Goal: Task Accomplishment & Management: Use online tool/utility

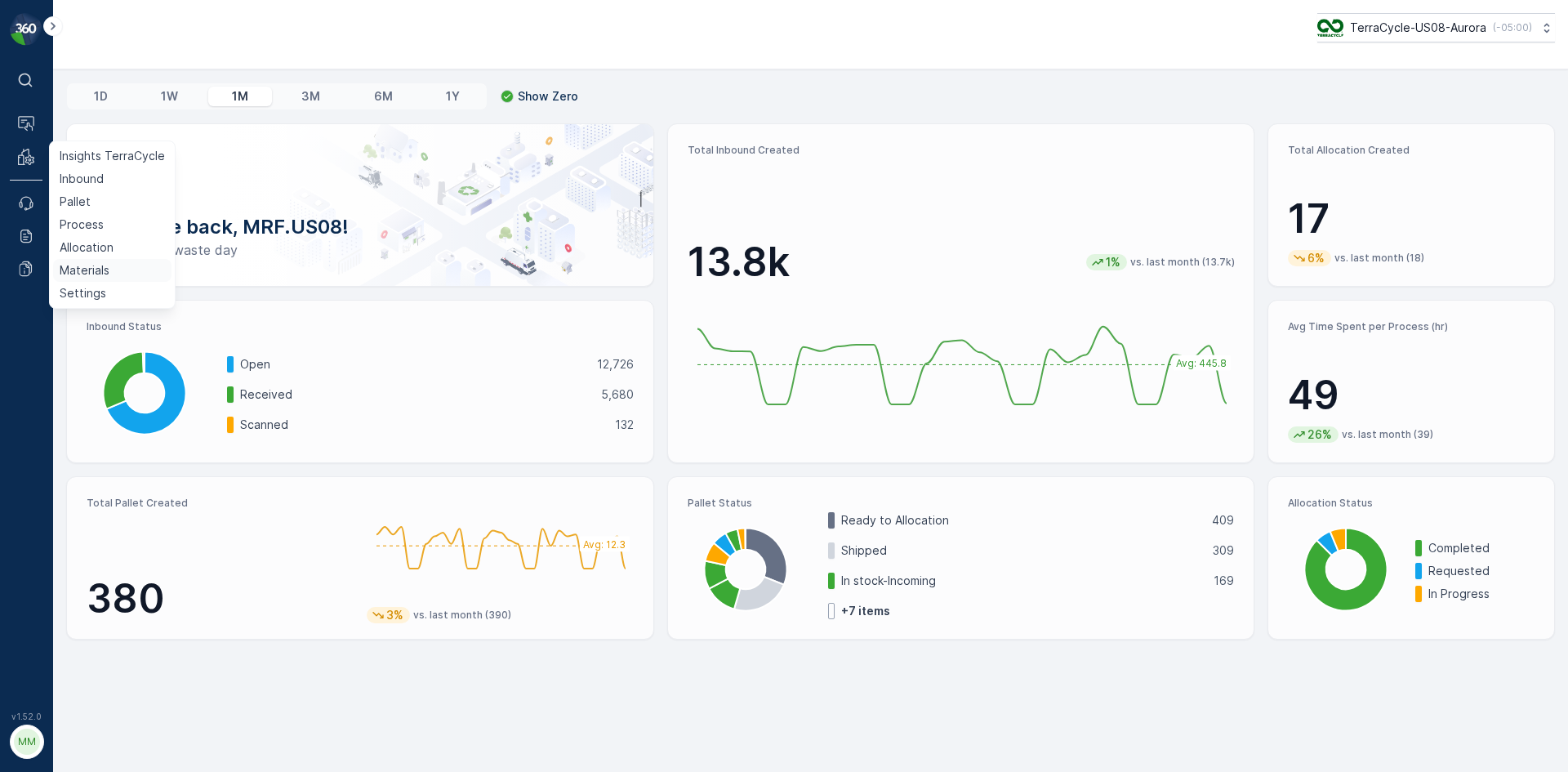
click at [107, 269] on p "Materials" at bounding box center [85, 271] width 50 height 17
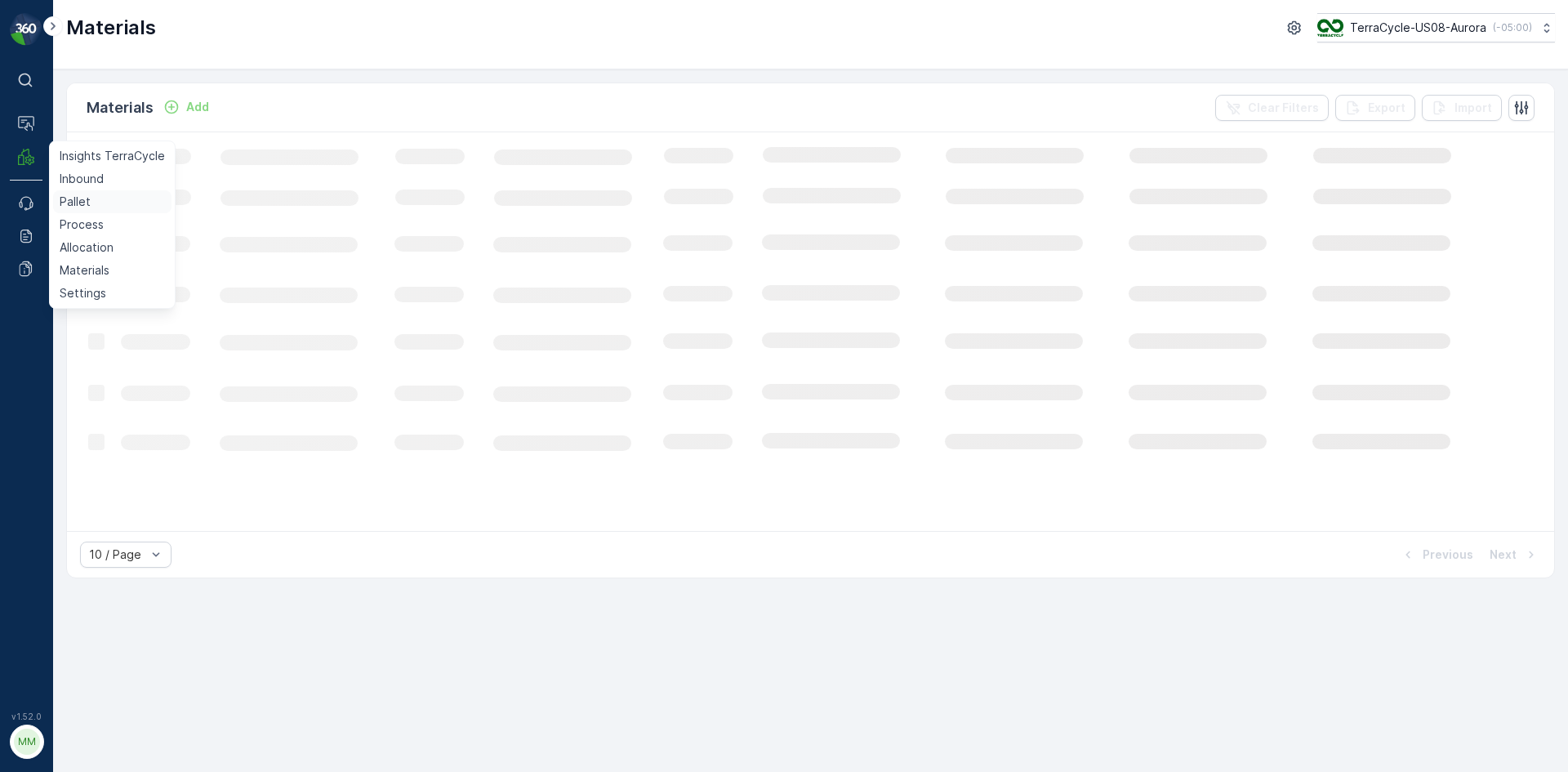
drag, startPoint x: 87, startPoint y: 220, endPoint x: 93, endPoint y: 211, distance: 10.8
click at [87, 220] on p "Process" at bounding box center [82, 225] width 44 height 17
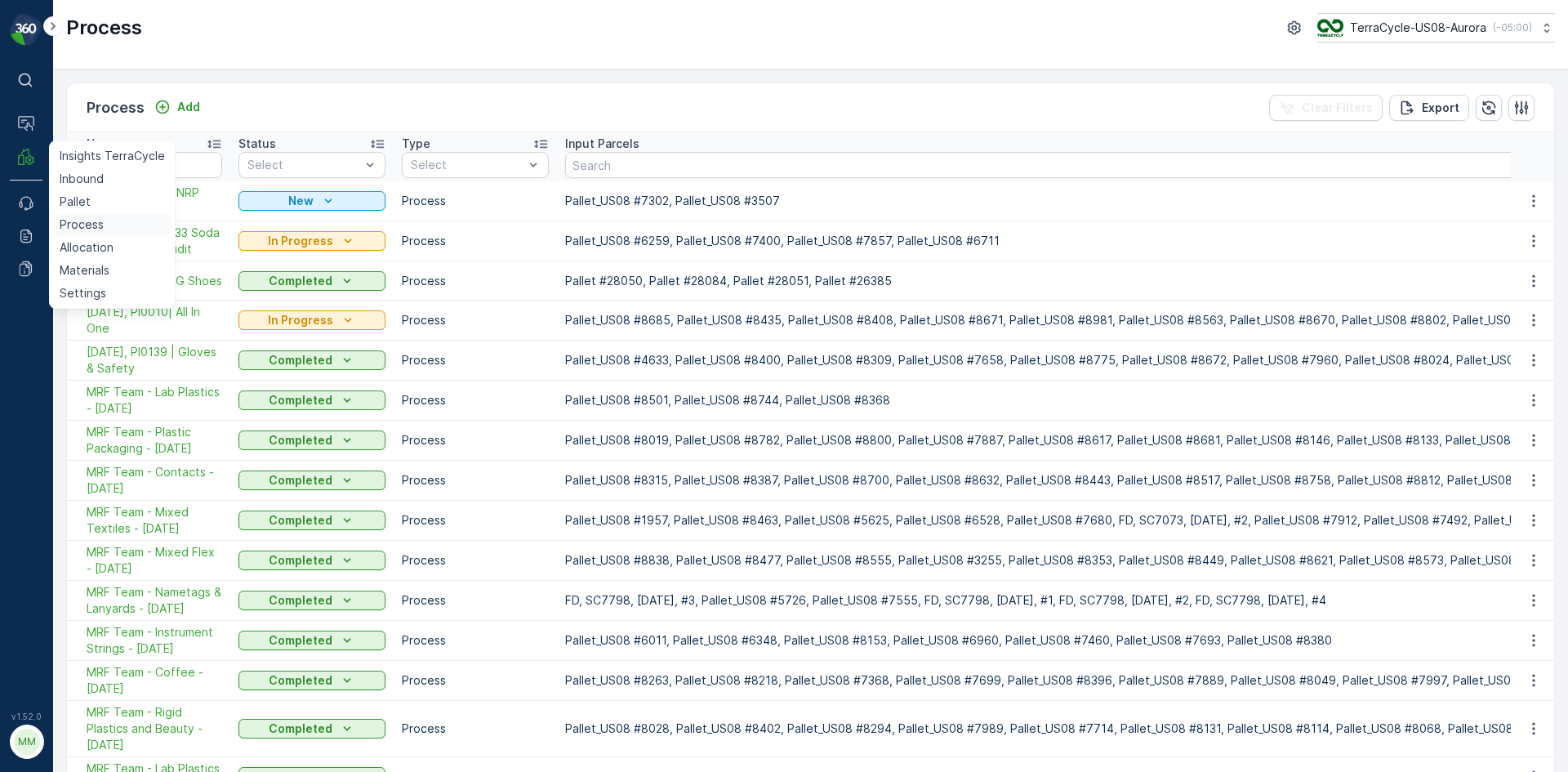
click at [73, 225] on p "Process" at bounding box center [82, 225] width 44 height 17
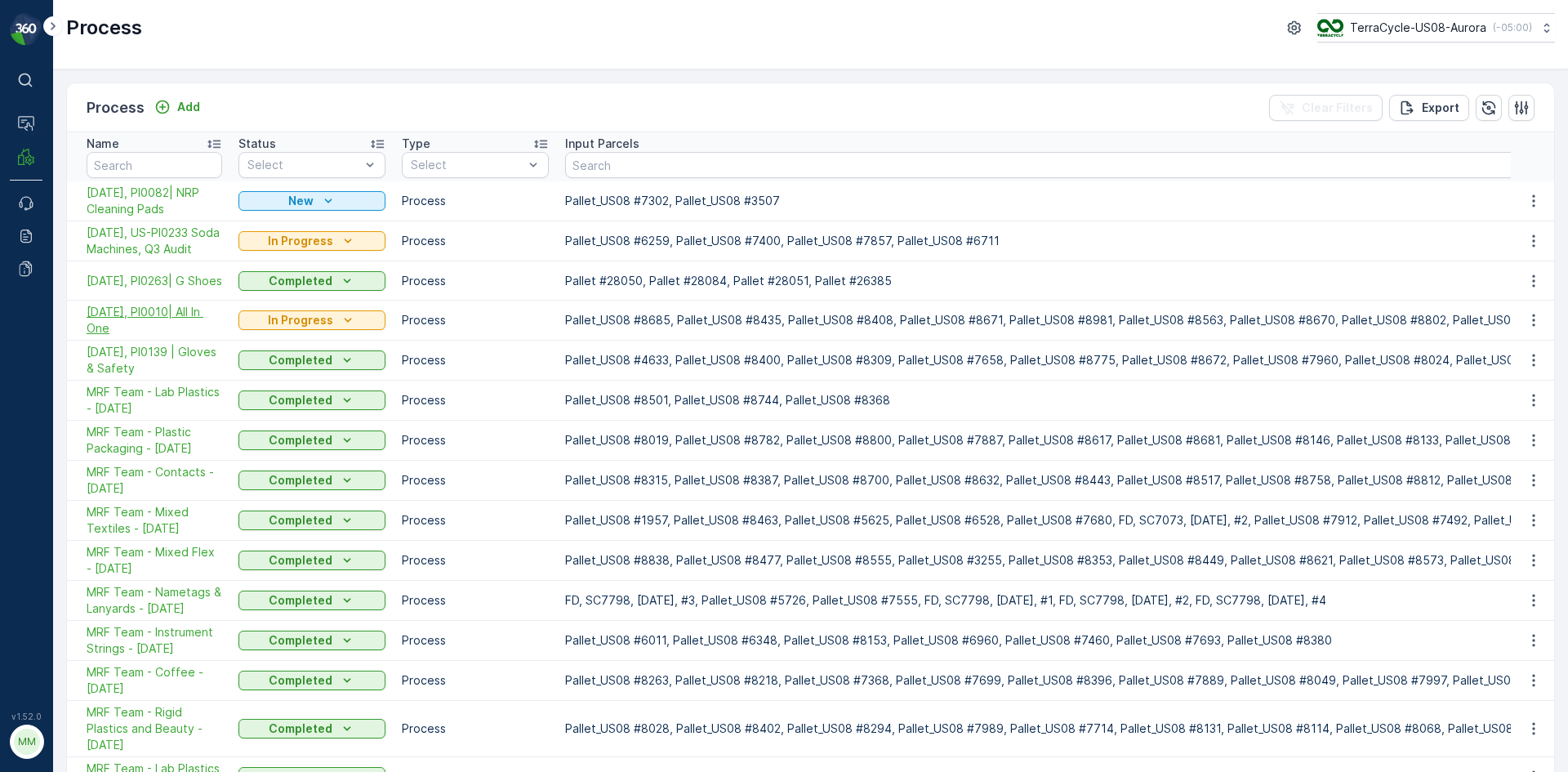
click at [173, 335] on span "10/02/25, PI0010| All In One" at bounding box center [154, 320] width 136 height 32
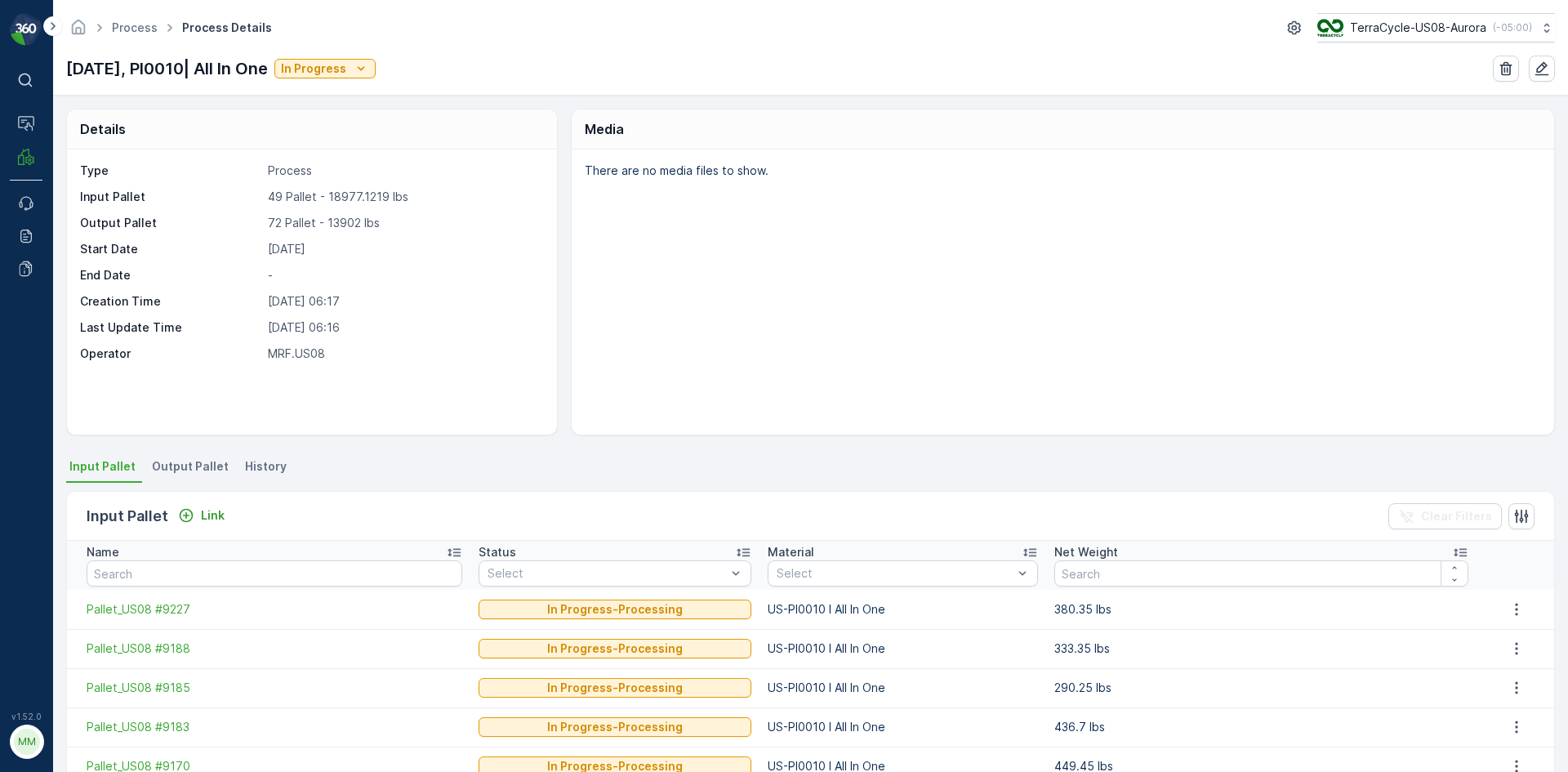
click at [196, 465] on span "Output Pallet" at bounding box center [190, 467] width 77 height 17
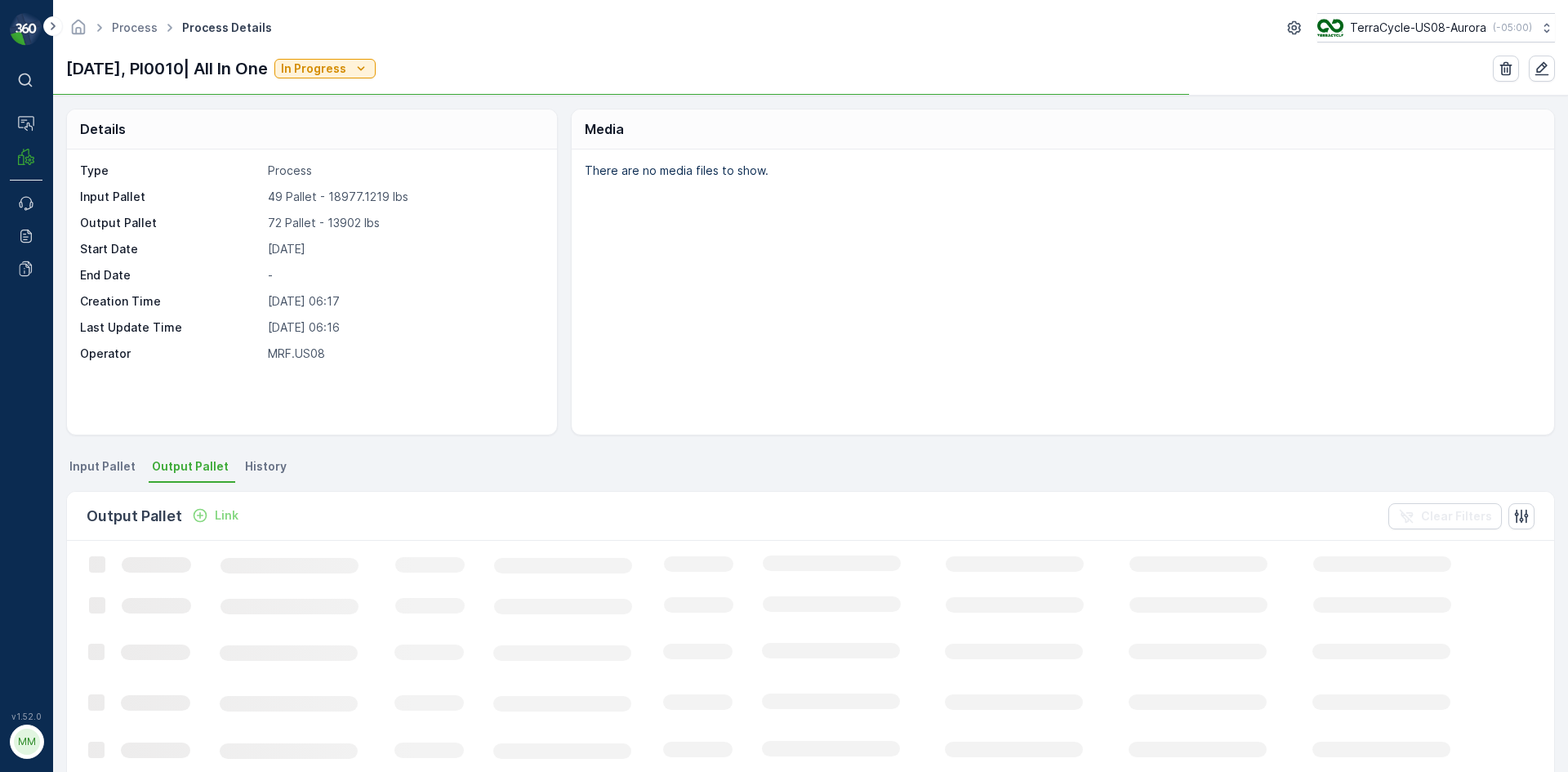
click at [225, 521] on p "Link" at bounding box center [227, 516] width 24 height 17
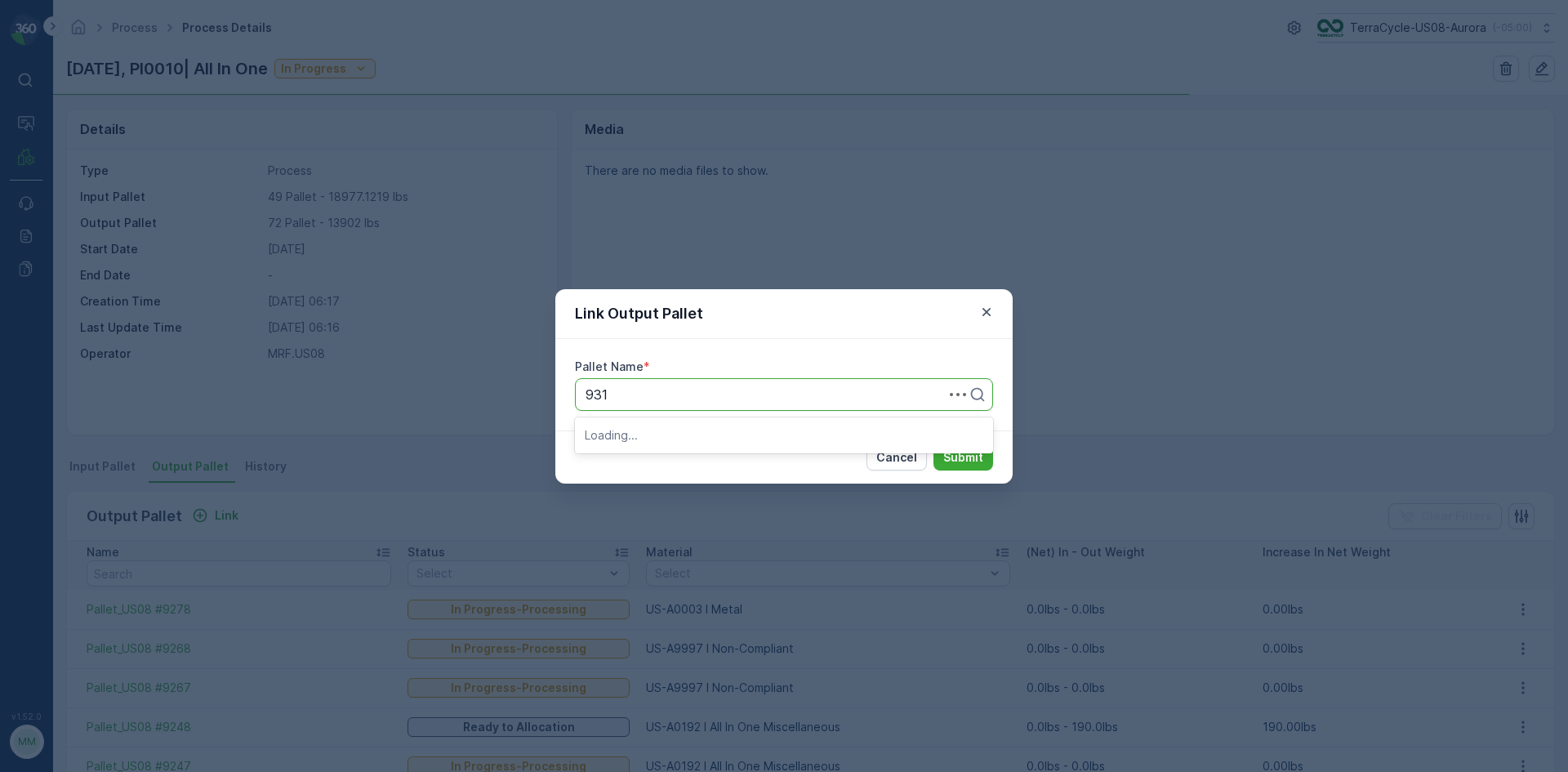
type input "9311"
click at [697, 433] on span "Pallet_US08 #9311" at bounding box center [641, 435] width 114 height 15
click at [958, 450] on p "Submit" at bounding box center [963, 458] width 40 height 17
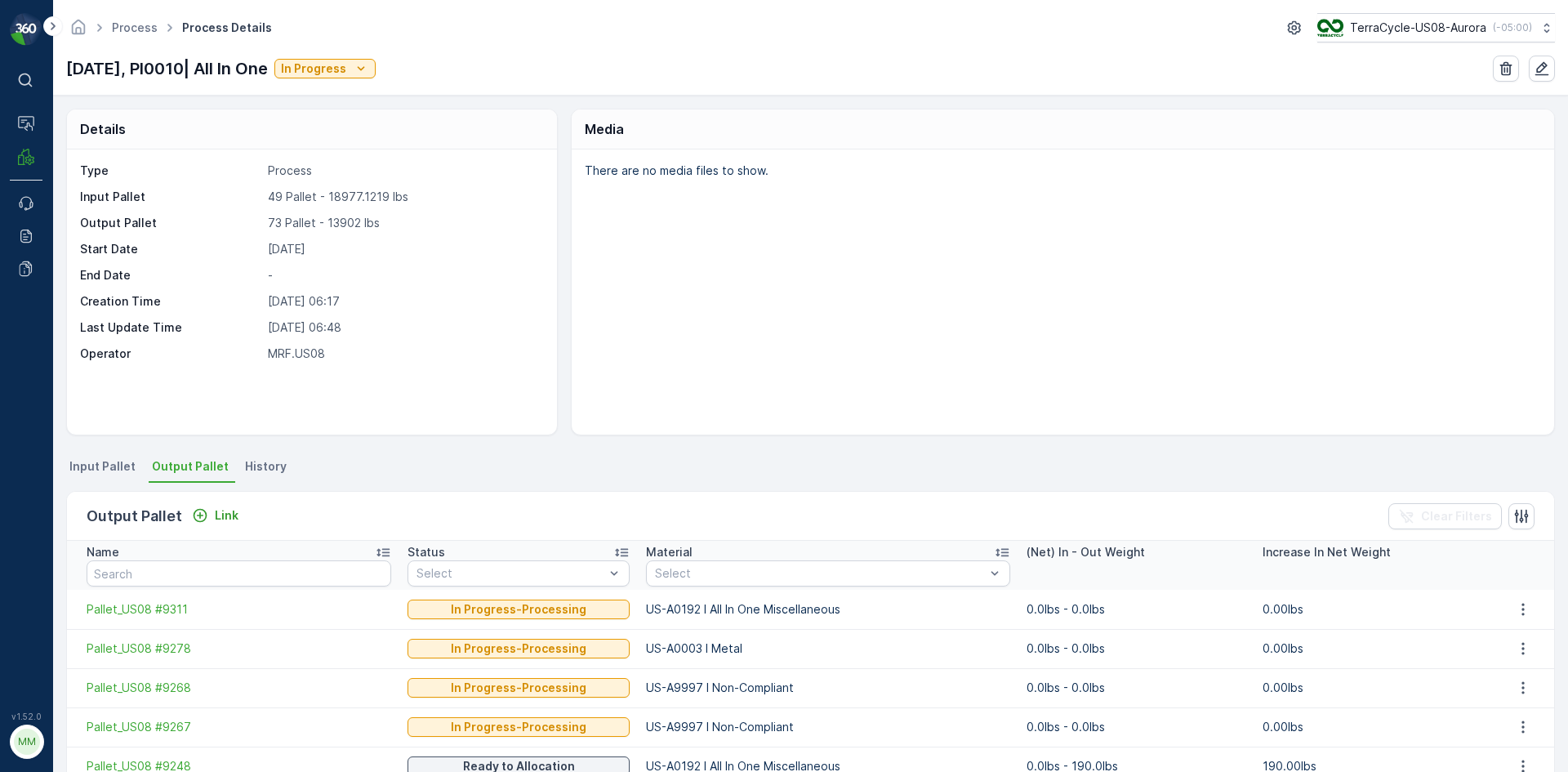
click at [182, 464] on span "Output Pallet" at bounding box center [190, 467] width 77 height 17
click at [219, 511] on p "Link" at bounding box center [227, 516] width 24 height 17
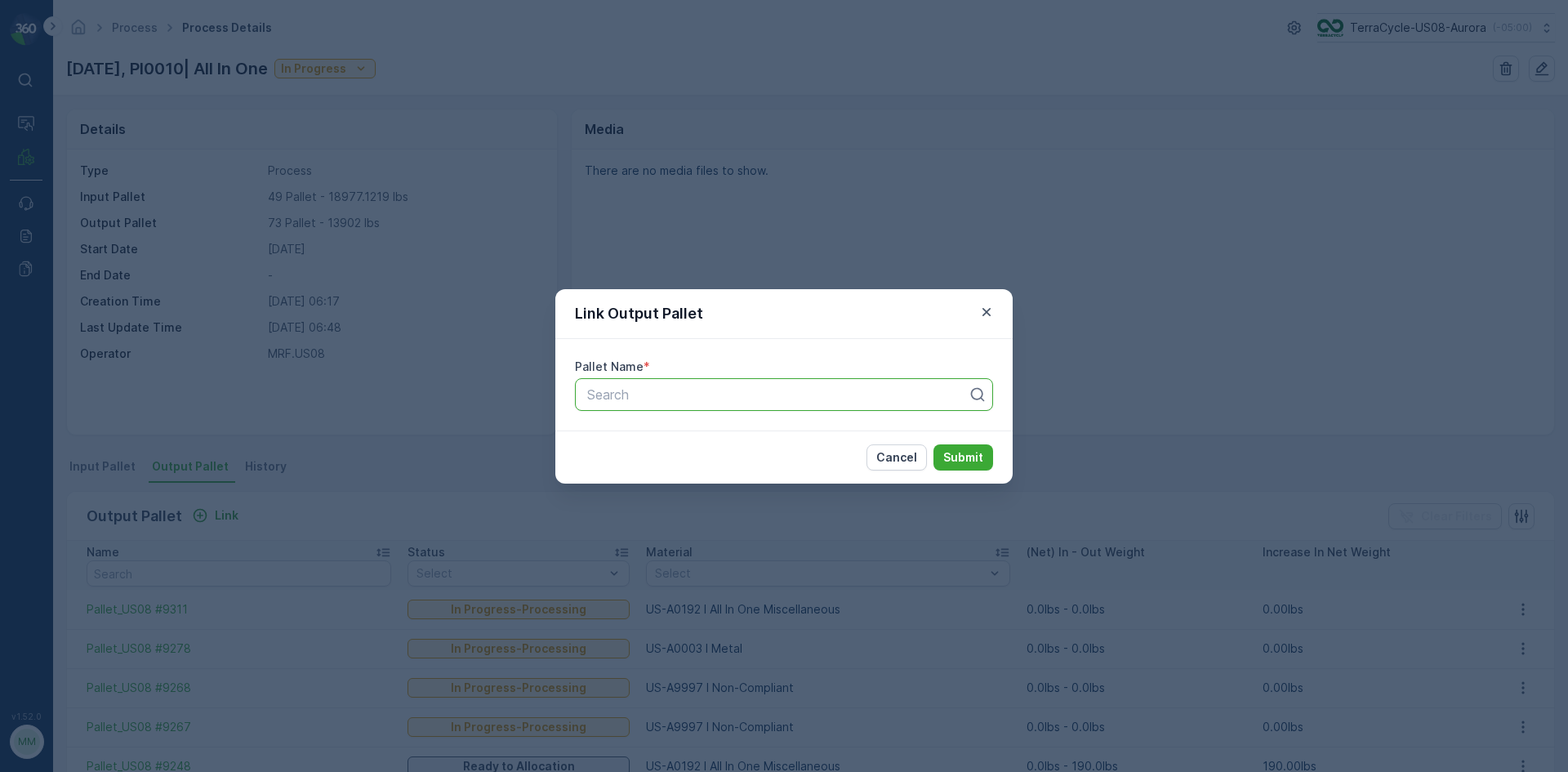
click at [701, 396] on div at bounding box center [778, 395] width 384 height 15
type input "9292"
click at [739, 436] on div "Pallet_US08 #9292" at bounding box center [784, 435] width 399 height 15
click at [950, 461] on p "Submit" at bounding box center [963, 458] width 40 height 17
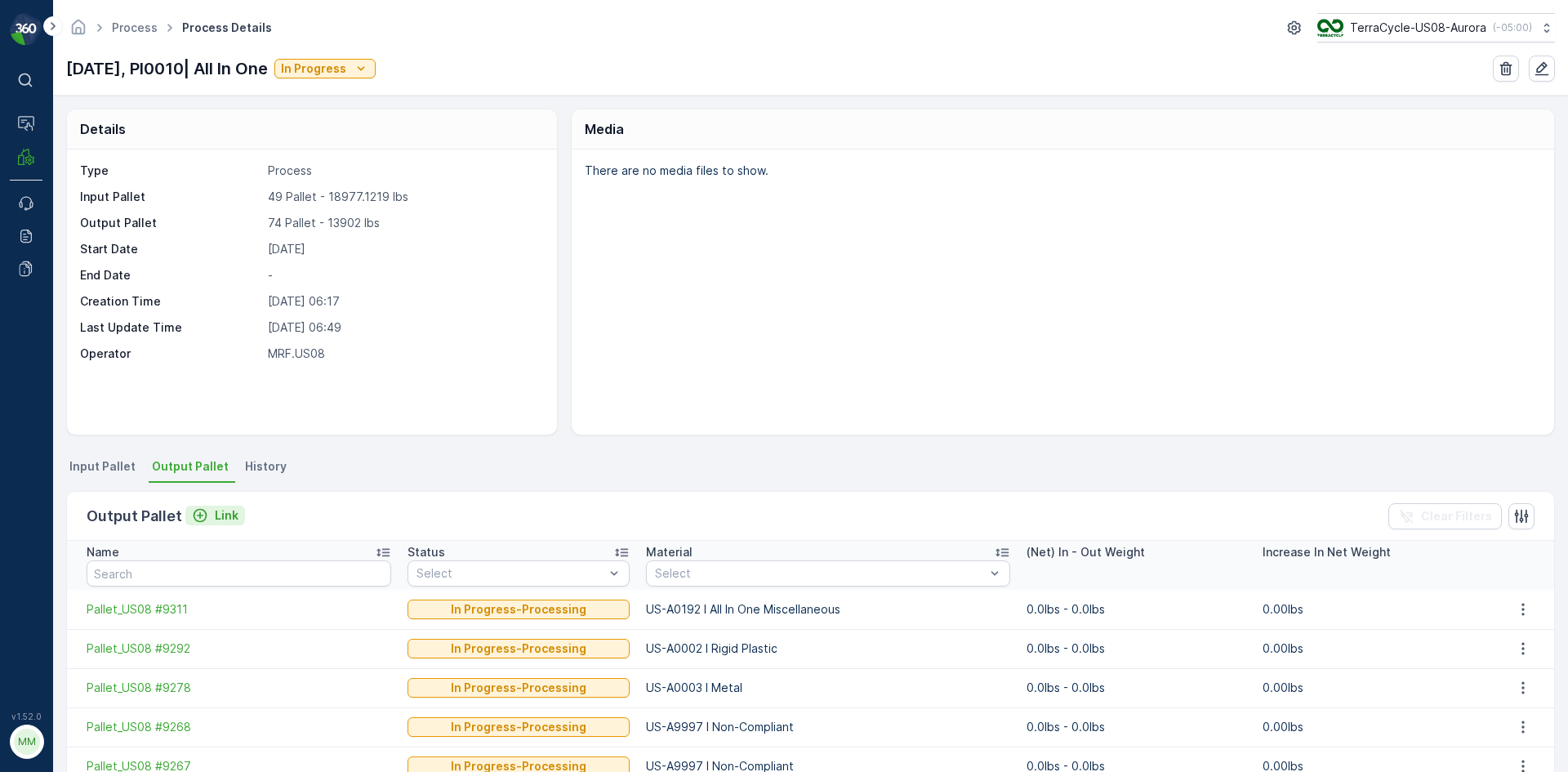
click at [221, 512] on p "Link" at bounding box center [227, 516] width 24 height 17
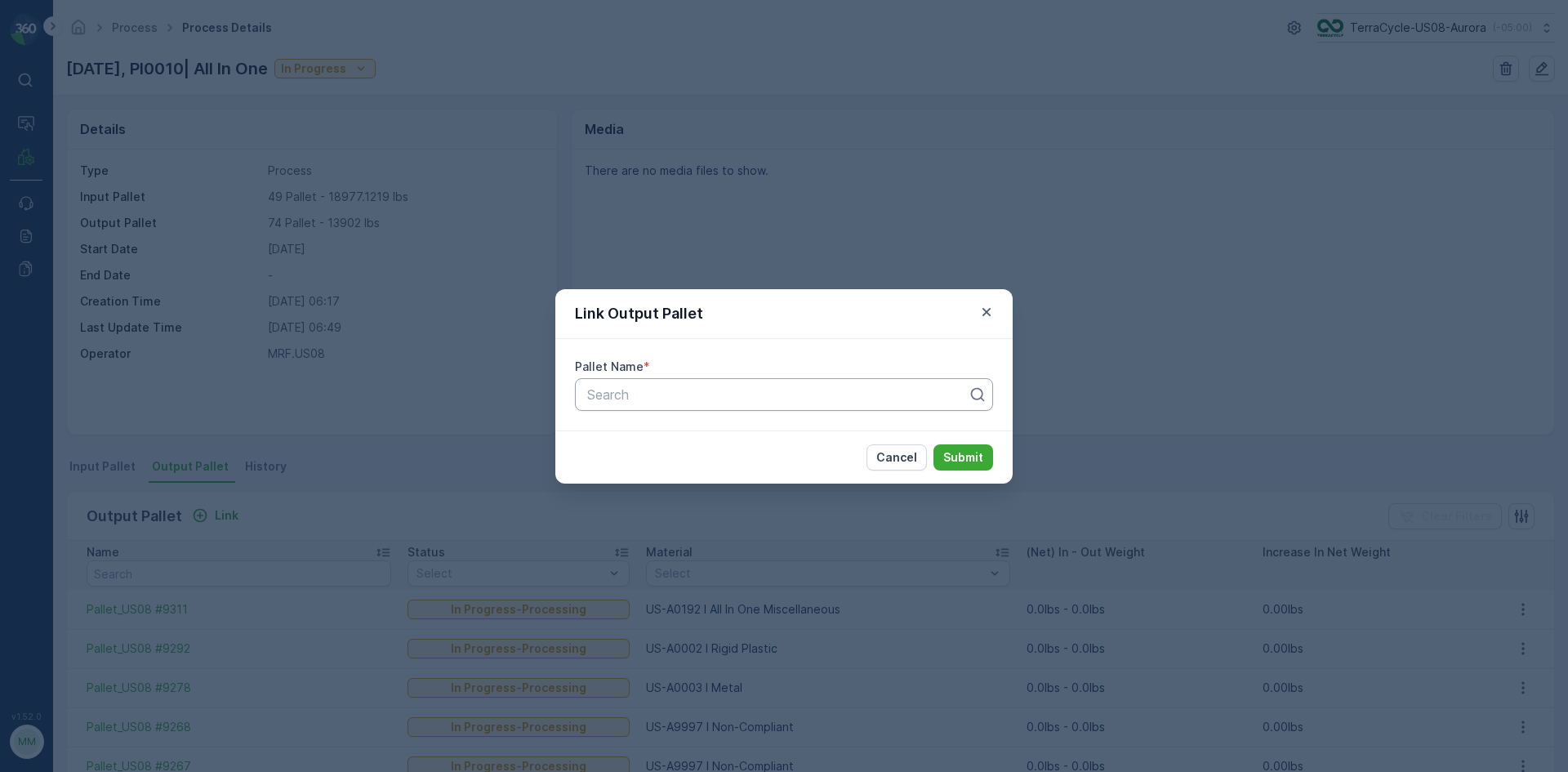
click at [724, 388] on div at bounding box center [778, 395] width 384 height 15
type input "9326"
click at [962, 460] on p "Submit" at bounding box center [963, 458] width 40 height 17
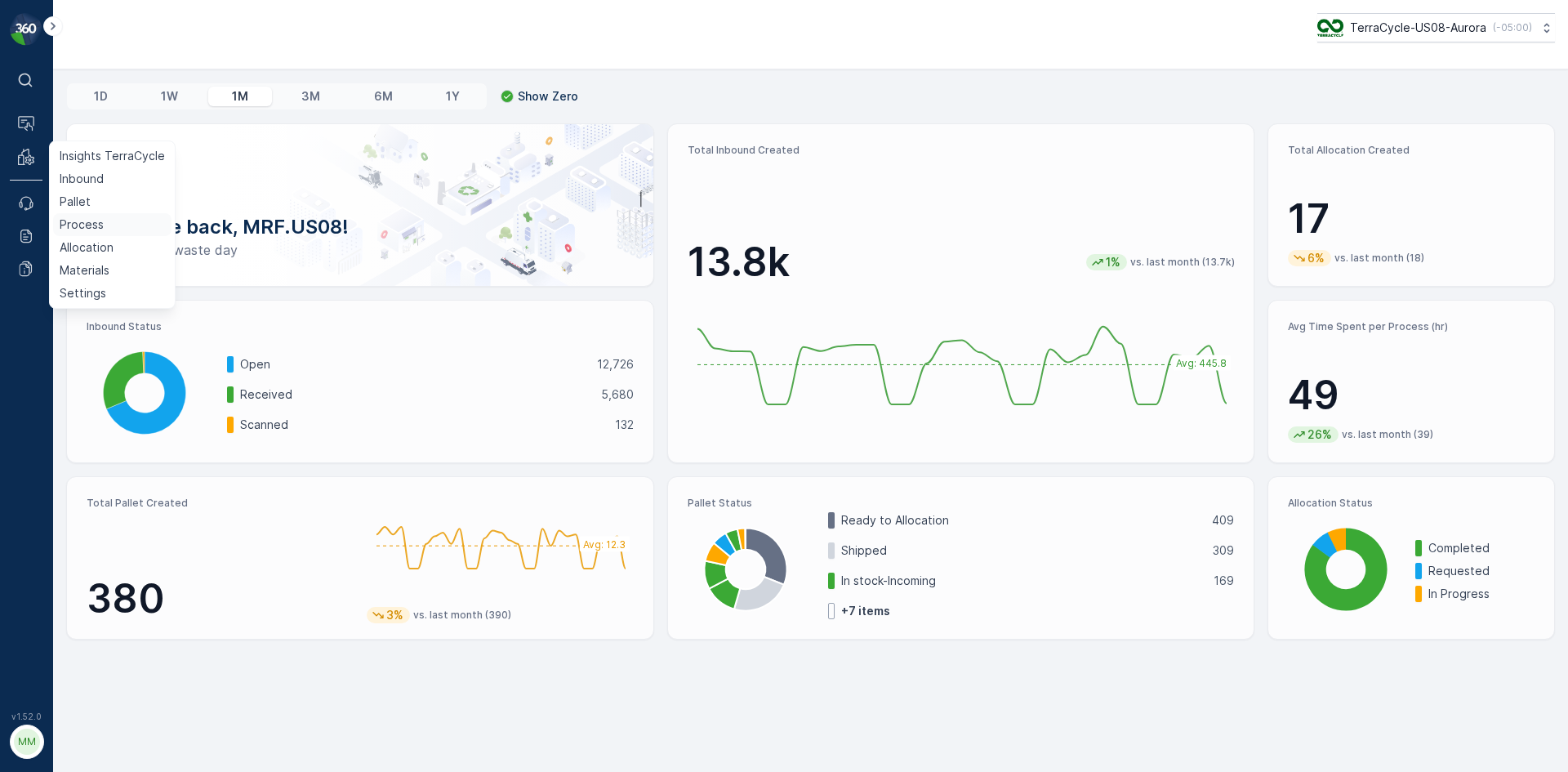
click at [95, 227] on p "Process" at bounding box center [82, 225] width 44 height 17
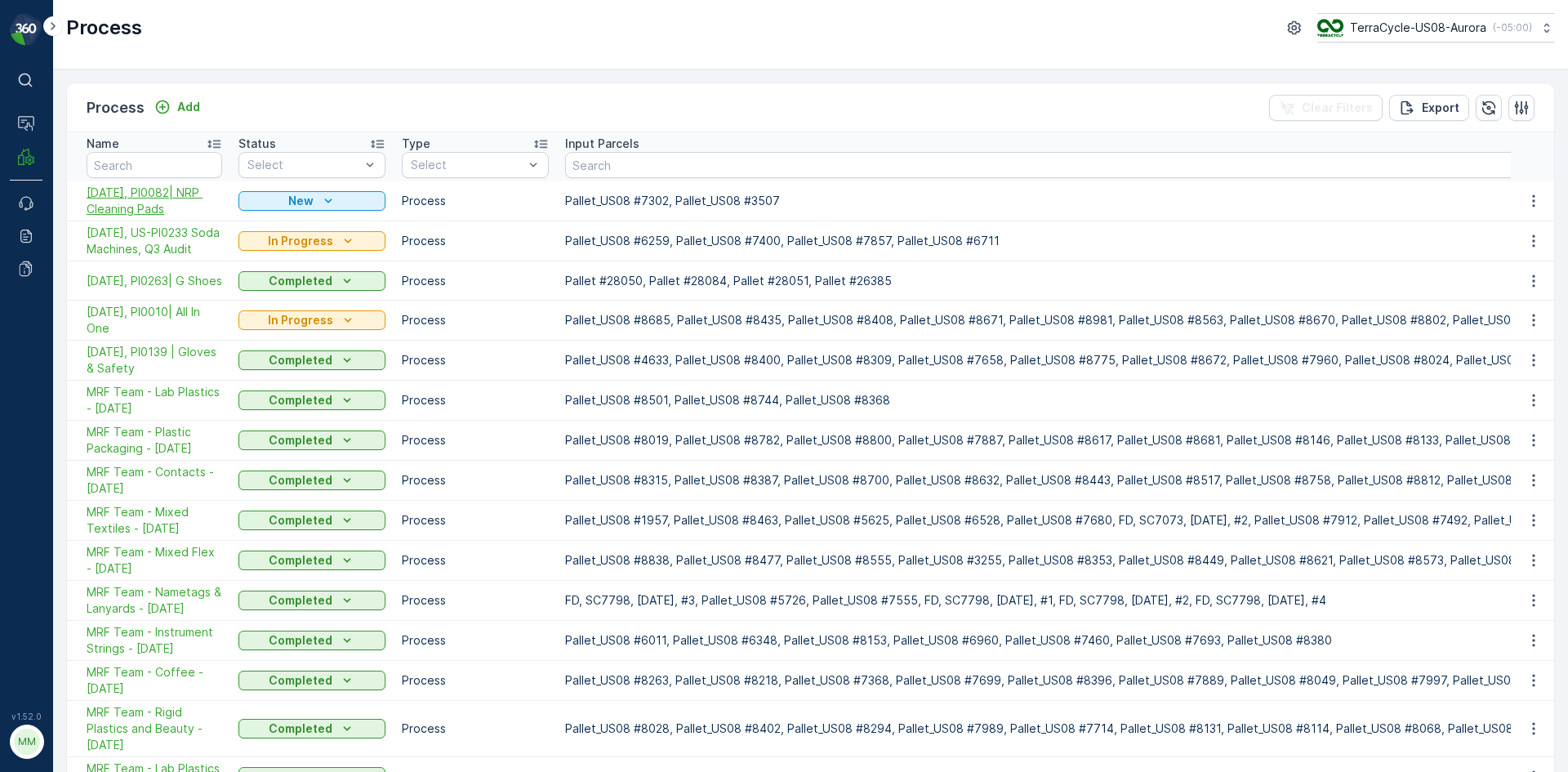
click at [148, 196] on span "10/08/25, PI0082| NRP Cleaning Pads" at bounding box center [154, 200] width 136 height 32
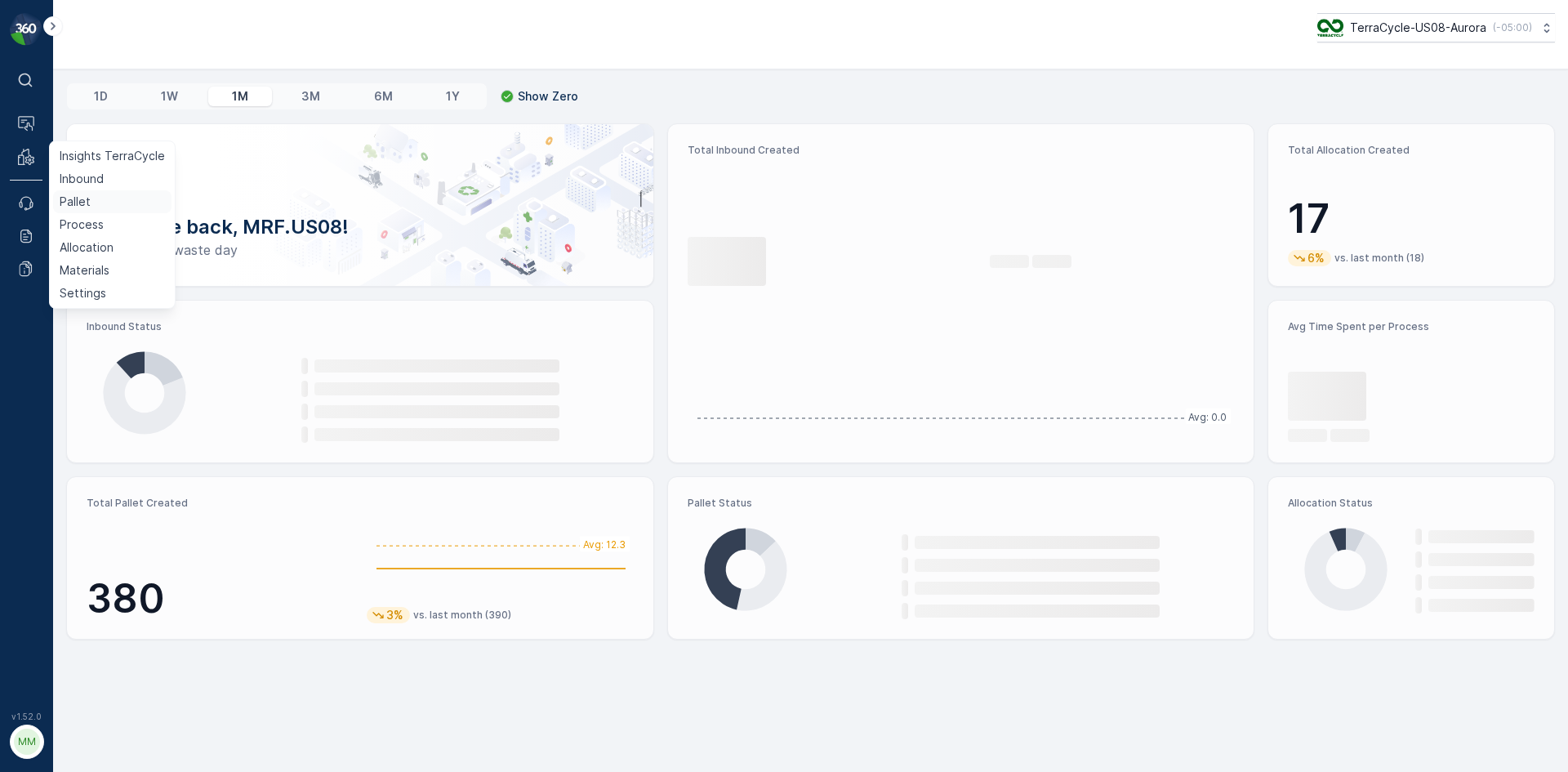
click at [75, 198] on p "Pallet" at bounding box center [76, 202] width 31 height 17
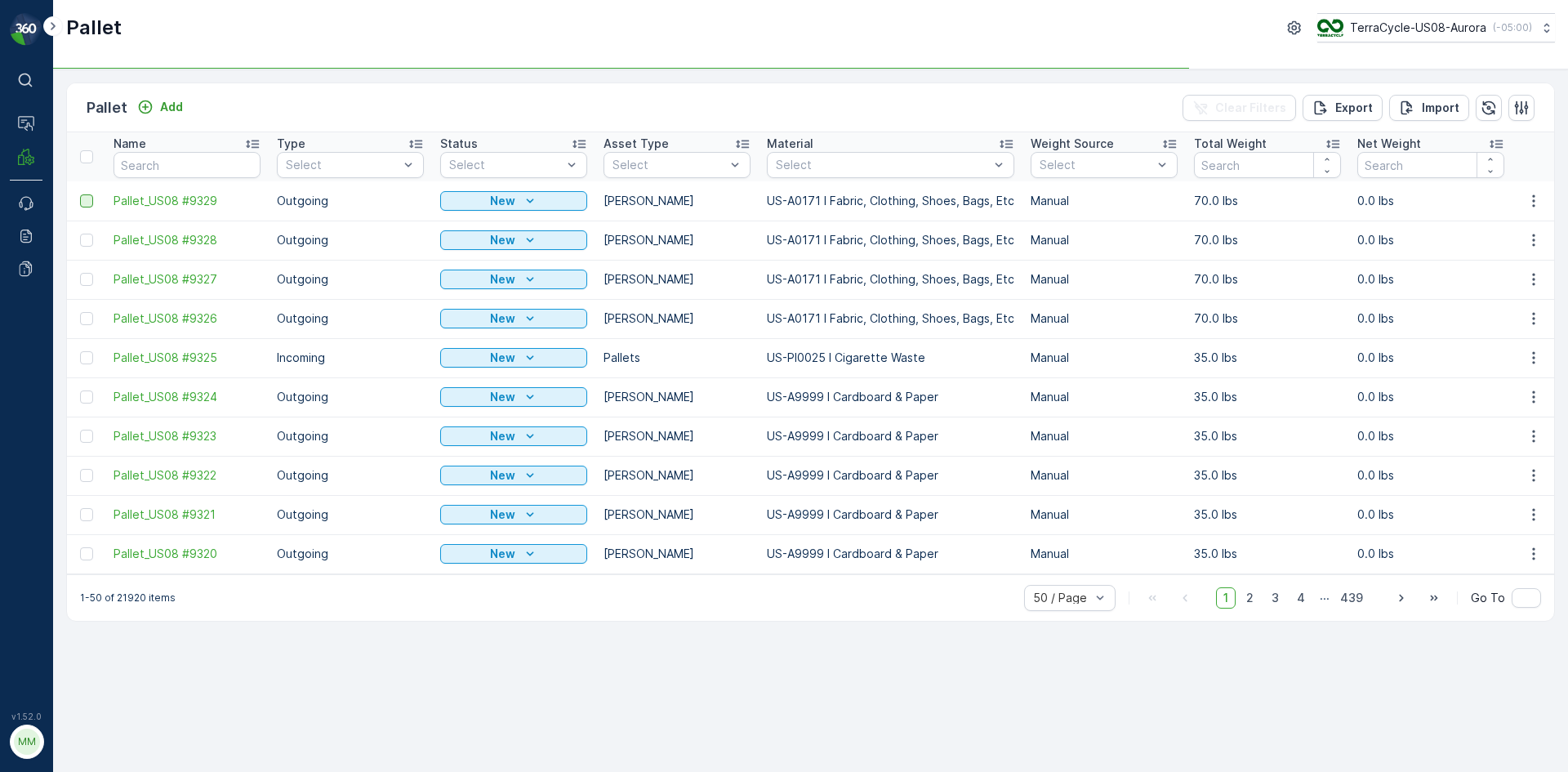
click at [90, 200] on div at bounding box center [87, 201] width 13 height 13
click at [80, 195] on input "checkbox" at bounding box center [80, 195] width 0 height 0
click at [87, 249] on td at bounding box center [87, 240] width 39 height 39
click at [89, 240] on div at bounding box center [87, 240] width 13 height 13
click at [80, 234] on input "checkbox" at bounding box center [80, 234] width 0 height 0
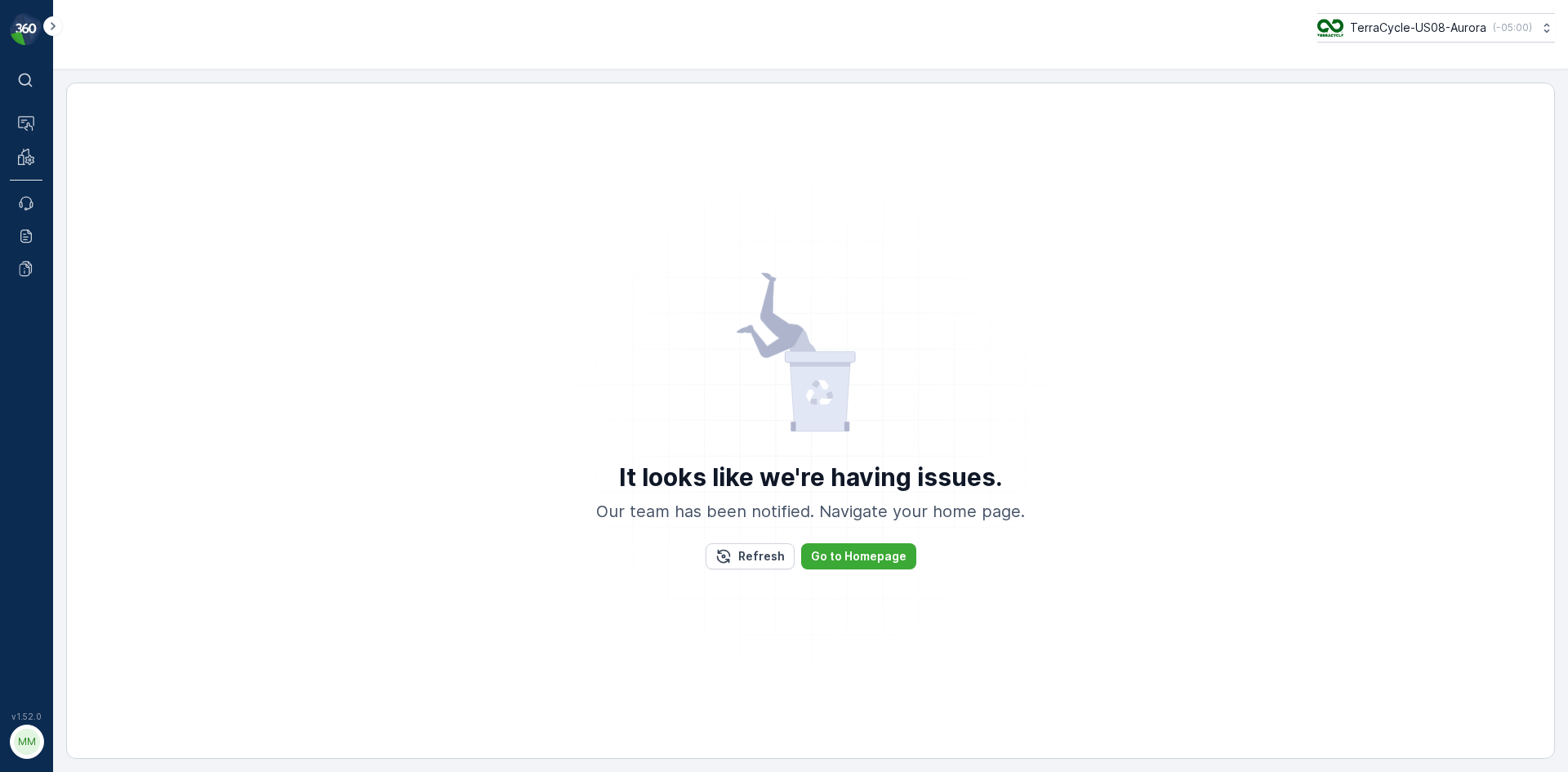
click at [83, 318] on div "It looks like we're having issues. Our team has been notified. Navigate your ho…" at bounding box center [811, 420] width 1490 height 677
click at [773, 559] on p "Refresh" at bounding box center [761, 557] width 46 height 17
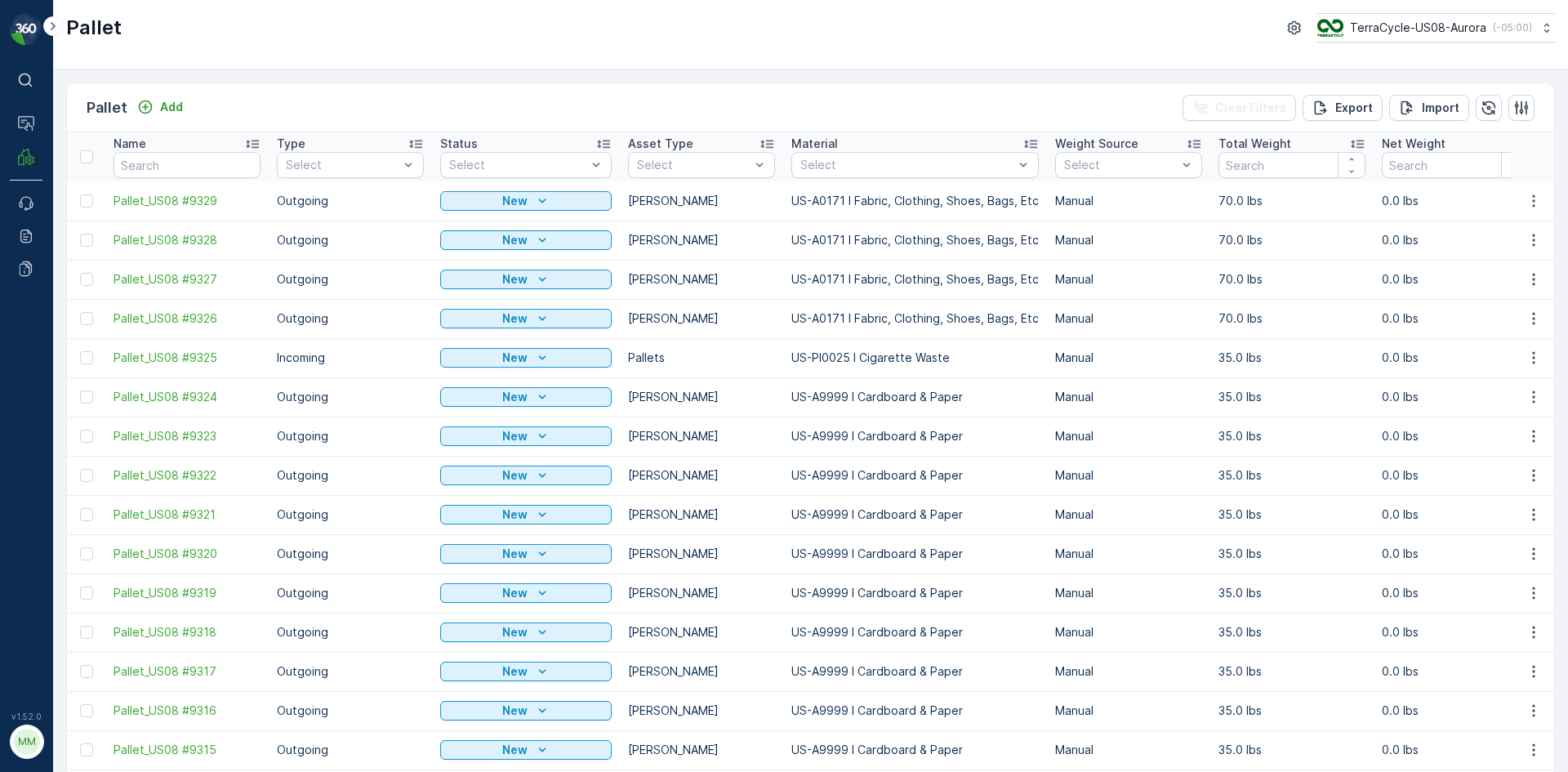
drag, startPoint x: 90, startPoint y: 199, endPoint x: 87, endPoint y: 233, distance: 34.1
click at [90, 199] on div at bounding box center [87, 201] width 13 height 13
click at [80, 195] on input "checkbox" at bounding box center [80, 195] width 0 height 0
click at [89, 239] on div at bounding box center [87, 240] width 13 height 13
click at [80, 234] on input "checkbox" at bounding box center [80, 234] width 0 height 0
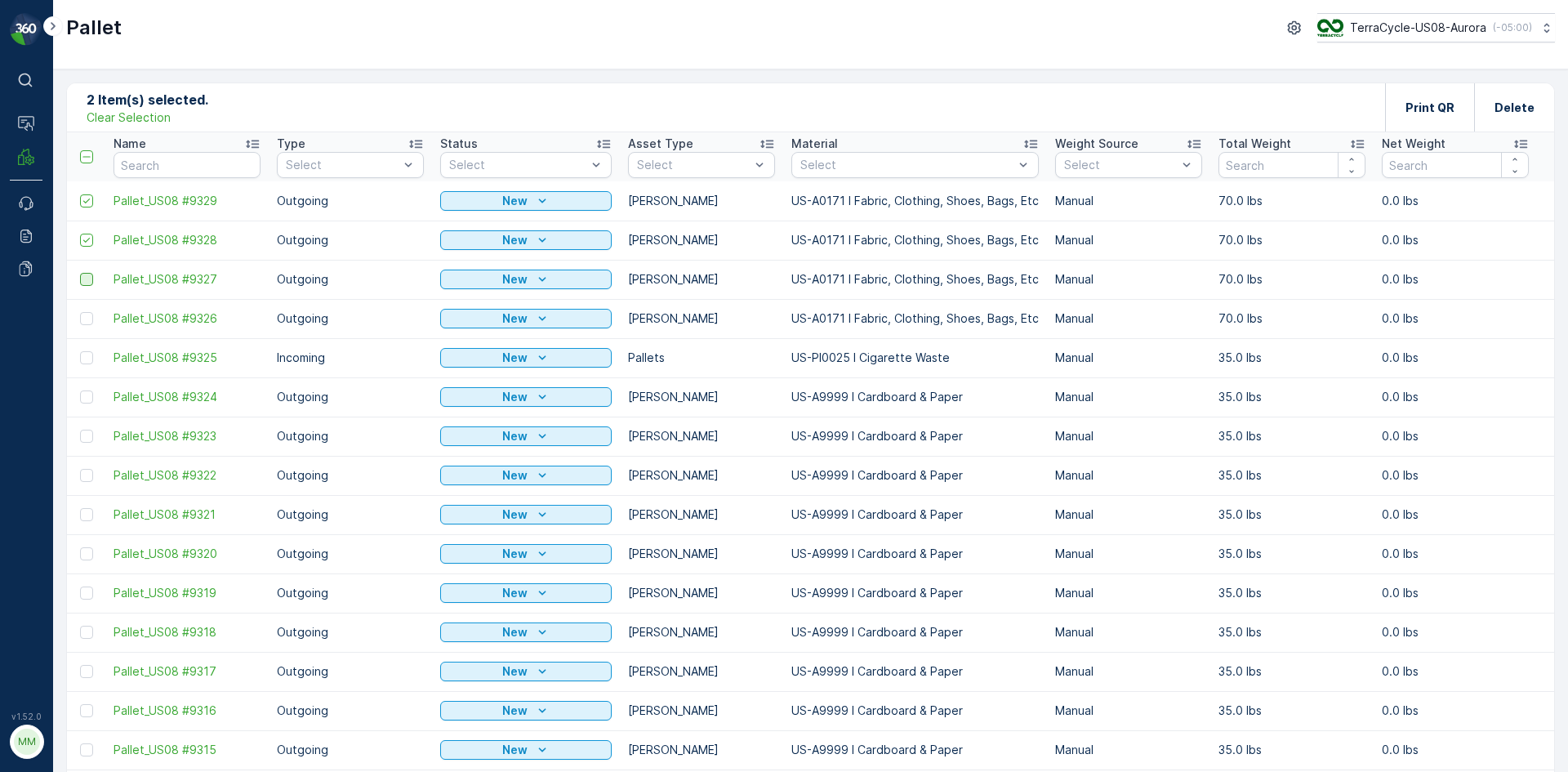
click at [87, 281] on div at bounding box center [87, 280] width 13 height 13
click at [80, 273] on input "checkbox" at bounding box center [80, 273] width 0 height 0
click at [89, 324] on div at bounding box center [87, 319] width 13 height 13
click at [80, 312] on input "checkbox" at bounding box center [80, 312] width 0 height 0
click at [84, 355] on div at bounding box center [87, 358] width 13 height 13
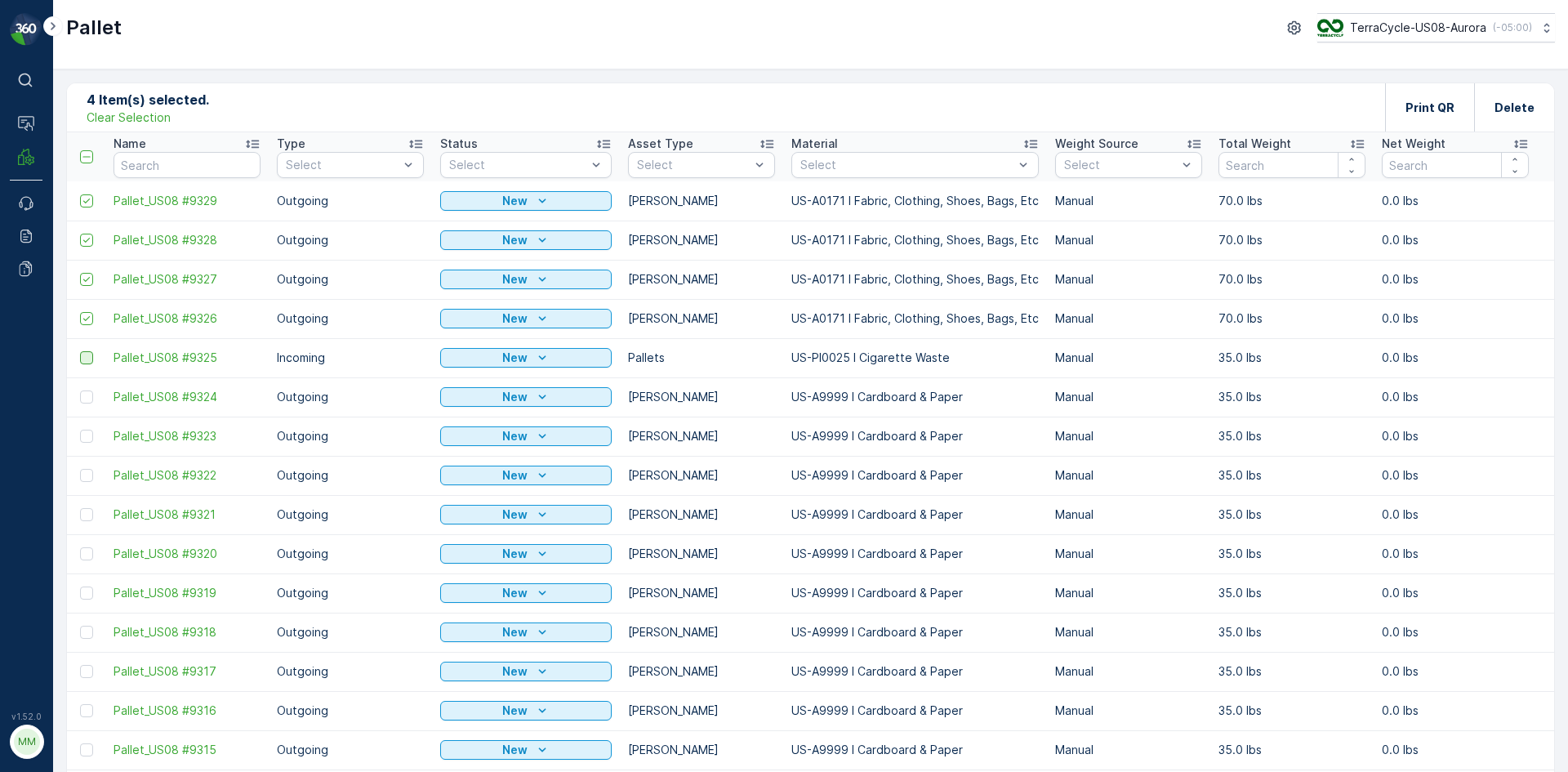
click at [80, 352] on input "checkbox" at bounding box center [80, 352] width 0 height 0
click at [85, 392] on div at bounding box center [87, 397] width 13 height 13
click at [80, 391] on input "checkbox" at bounding box center [80, 391] width 0 height 0
drag, startPoint x: 83, startPoint y: 434, endPoint x: 83, endPoint y: 416, distance: 18.0
click at [83, 435] on div at bounding box center [87, 437] width 13 height 13
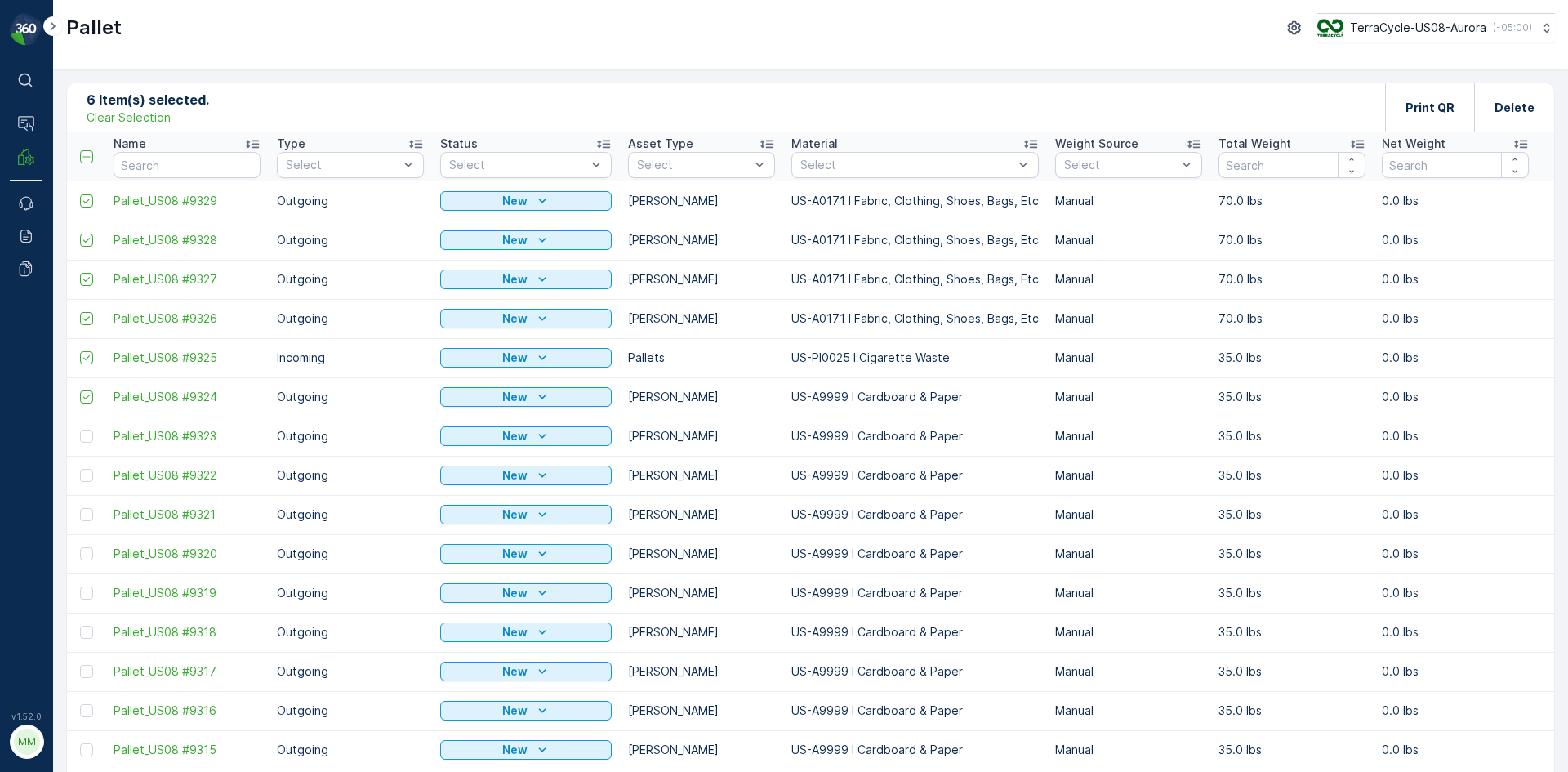
click at [80, 430] on input "checkbox" at bounding box center [80, 430] width 0 height 0
drag, startPoint x: 134, startPoint y: 110, endPoint x: 122, endPoint y: 139, distance: 31.4
click at [133, 116] on p "Clear Selection" at bounding box center [128, 118] width 84 height 17
click at [91, 202] on div at bounding box center [87, 201] width 13 height 13
click at [80, 195] on input "checkbox" at bounding box center [80, 195] width 0 height 0
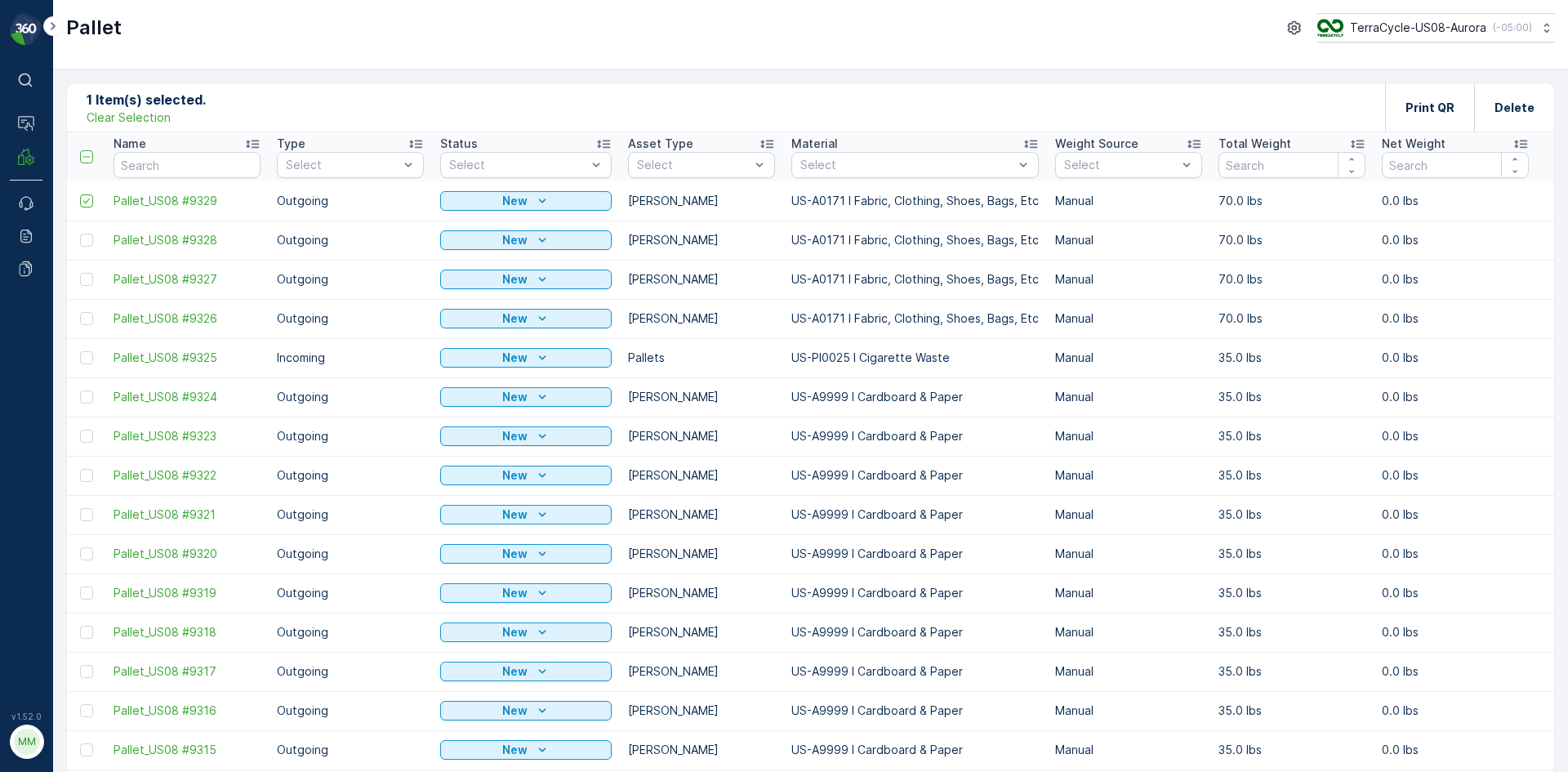
click at [85, 231] on td at bounding box center [87, 240] width 39 height 39
click at [85, 238] on div at bounding box center [87, 240] width 13 height 13
click at [80, 234] on input "checkbox" at bounding box center [80, 234] width 0 height 0
click at [85, 279] on div at bounding box center [87, 280] width 13 height 13
click at [80, 273] on input "checkbox" at bounding box center [80, 273] width 0 height 0
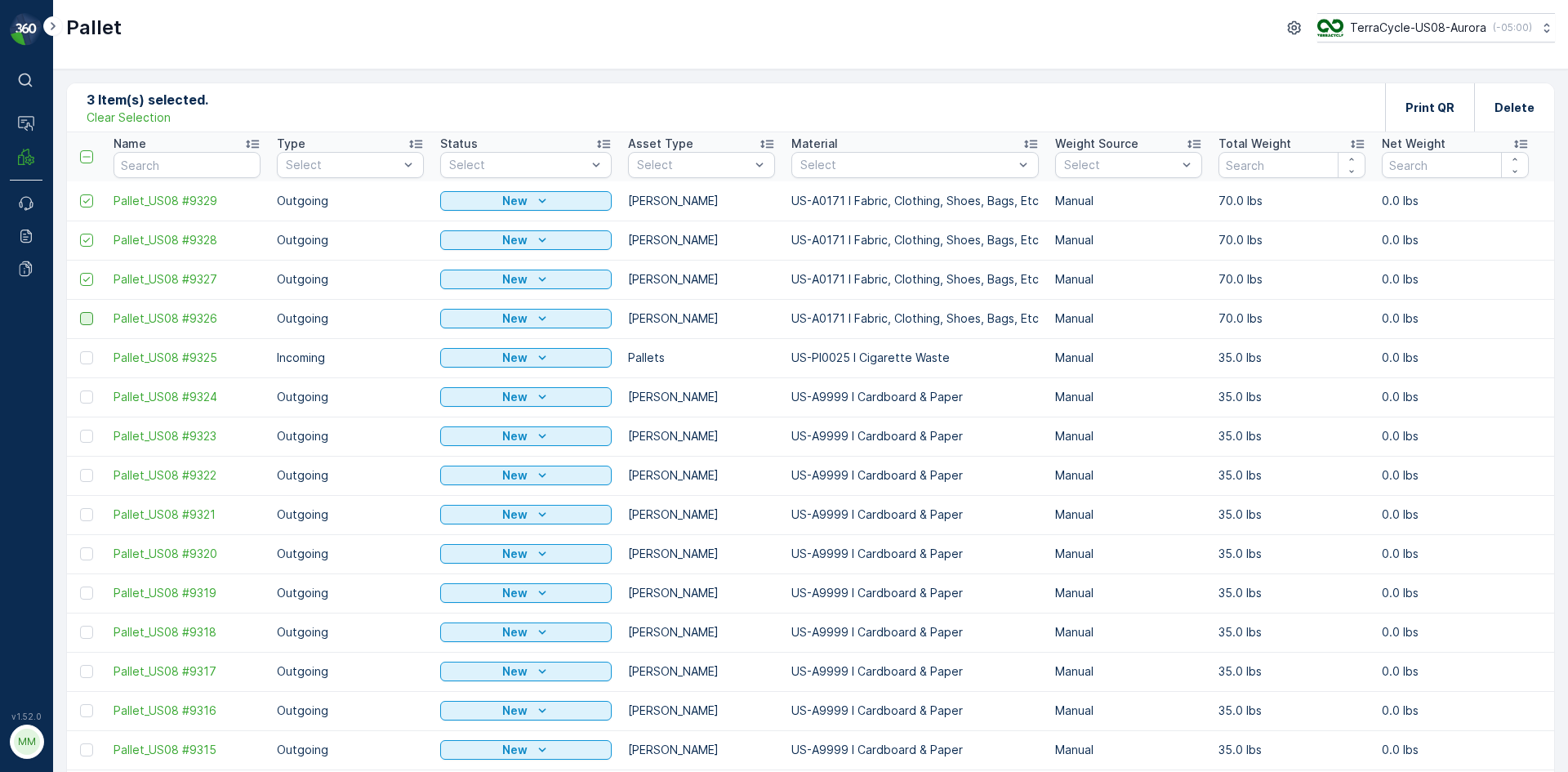
click at [85, 318] on div at bounding box center [87, 319] width 13 height 13
click at [80, 312] on input "checkbox" at bounding box center [80, 312] width 0 height 0
click at [1415, 110] on p "Print QR" at bounding box center [1430, 108] width 49 height 17
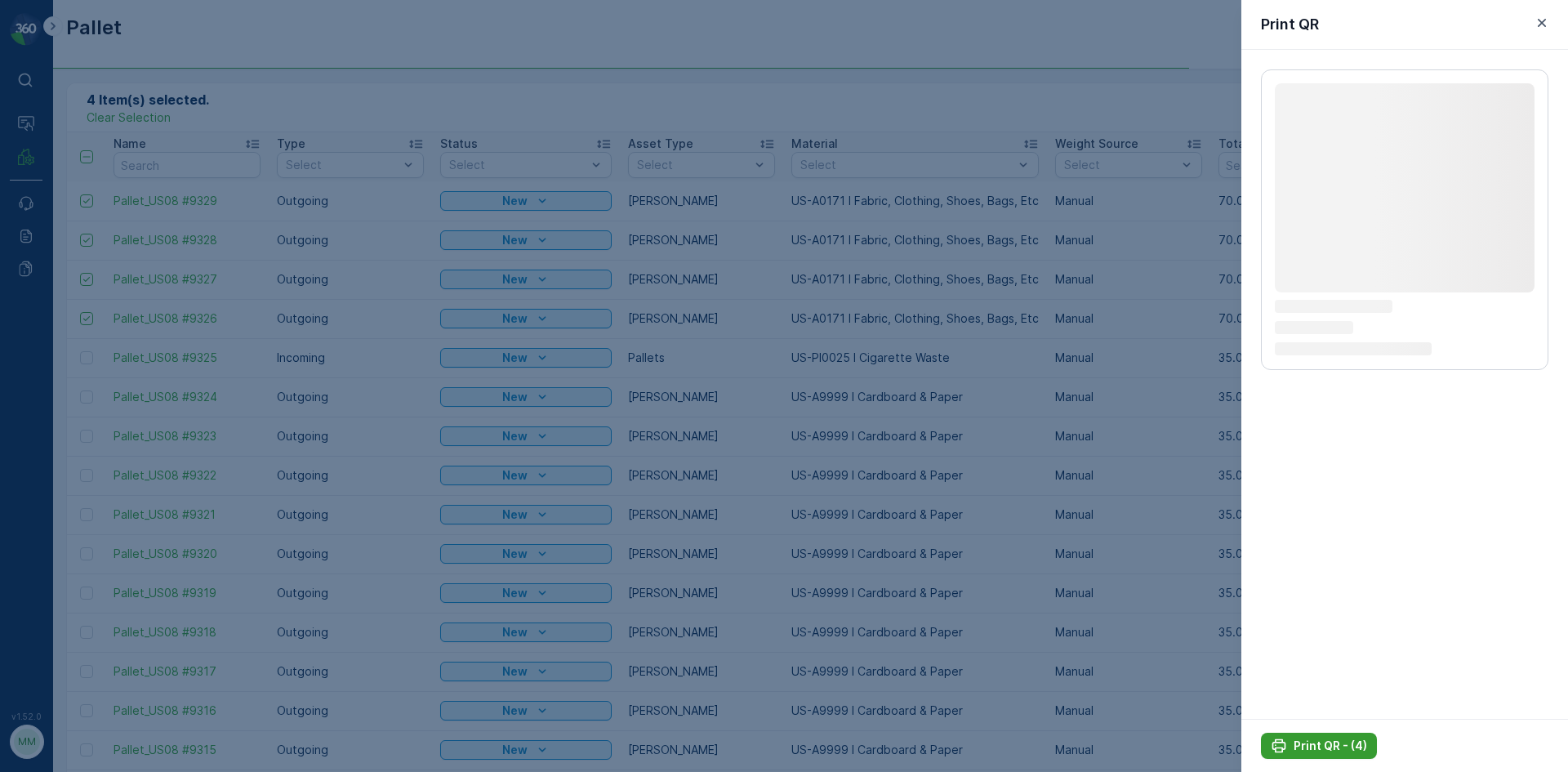
click at [1327, 754] on button "Print QR - (4)" at bounding box center [1320, 746] width 116 height 26
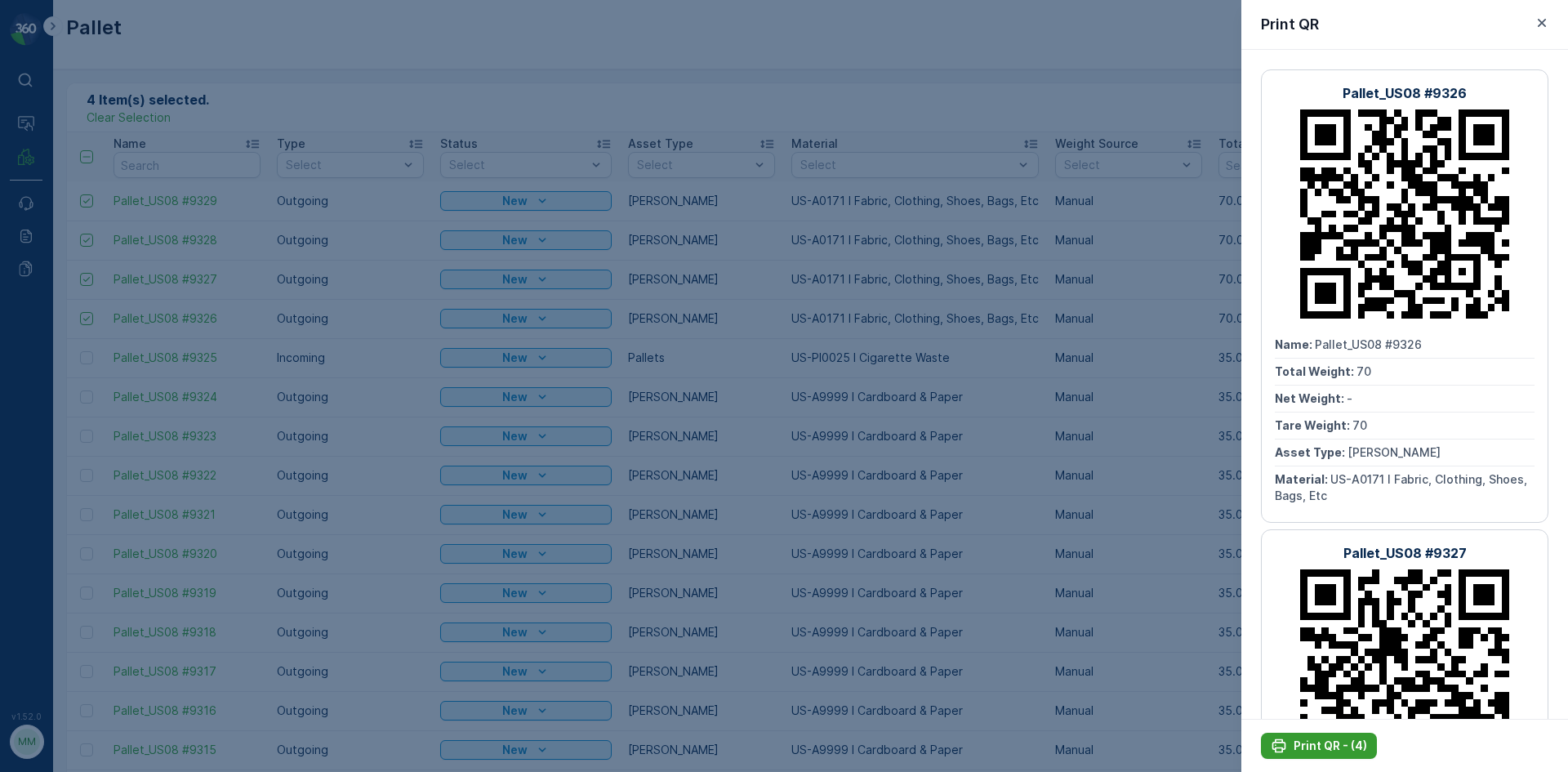
click at [1309, 743] on p "Print QR - (4)" at bounding box center [1331, 746] width 74 height 17
